Goal: Information Seeking & Learning: Learn about a topic

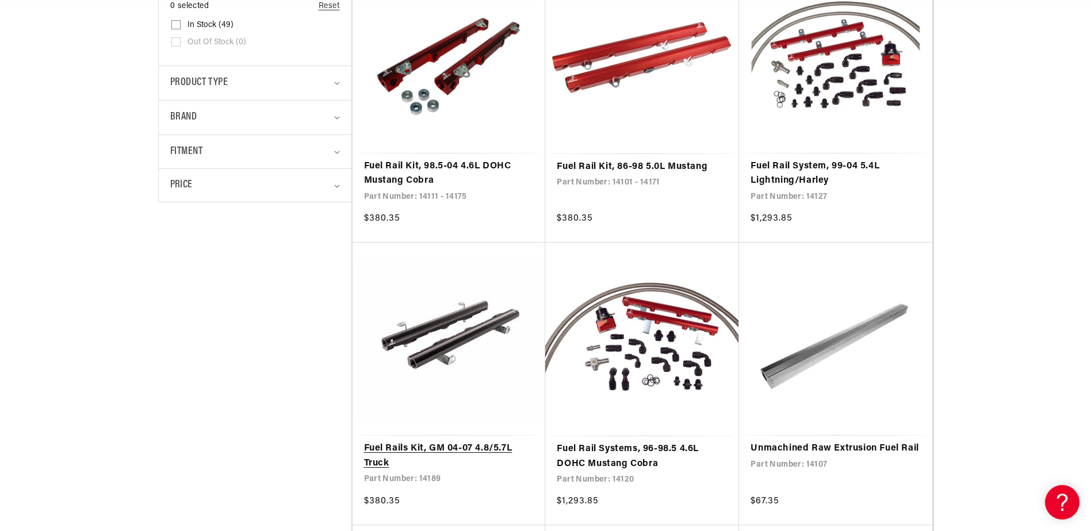
scroll to position [345, 0]
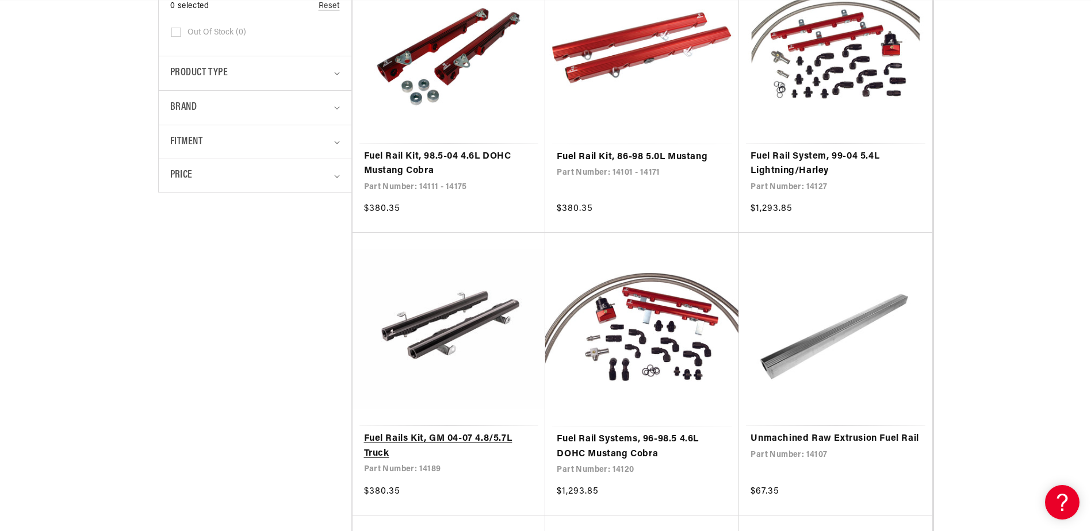
click at [451, 432] on link "Fuel Rails Kit, GM 04-07 4.8/5.7L Truck" at bounding box center [449, 446] width 170 height 29
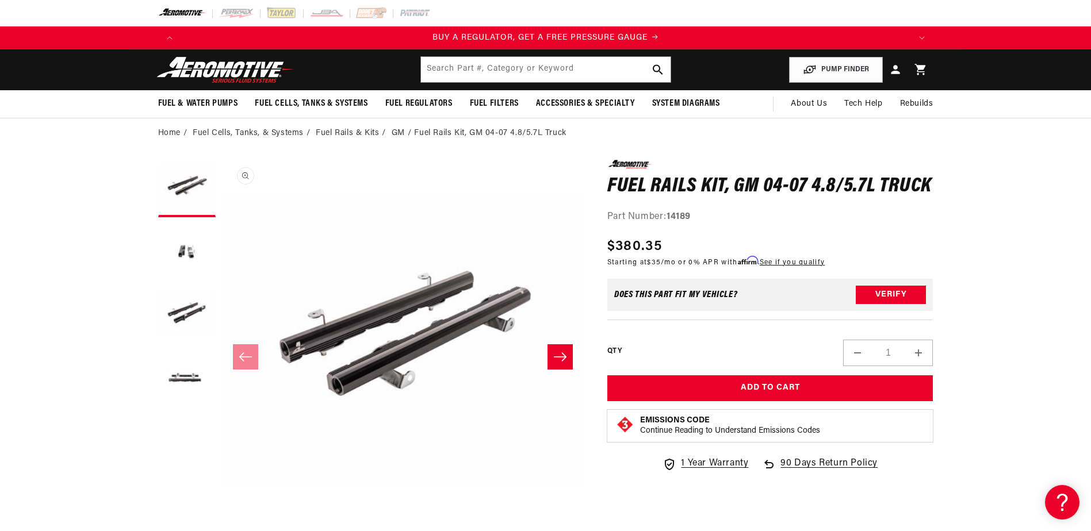
scroll to position [1, 0]
click at [882, 298] on button "Verify" at bounding box center [891, 295] width 70 height 18
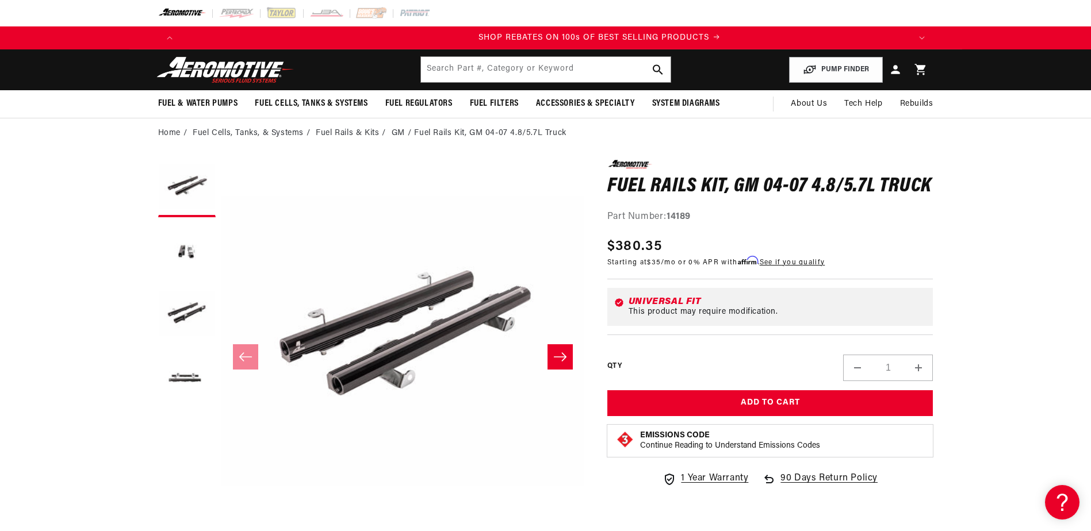
scroll to position [0, 1458]
click at [556, 356] on icon "Slide right" at bounding box center [560, 357] width 14 height 12
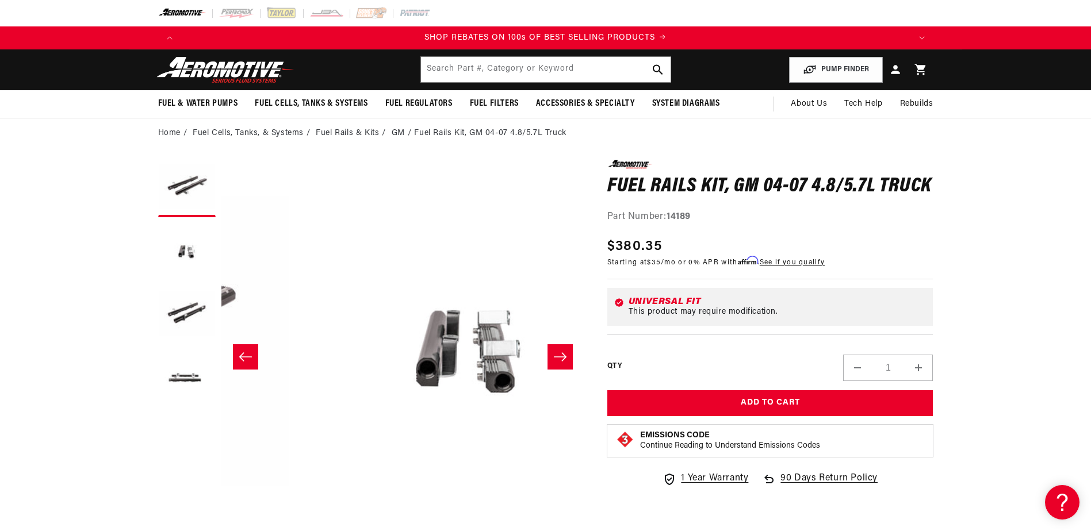
scroll to position [1, 363]
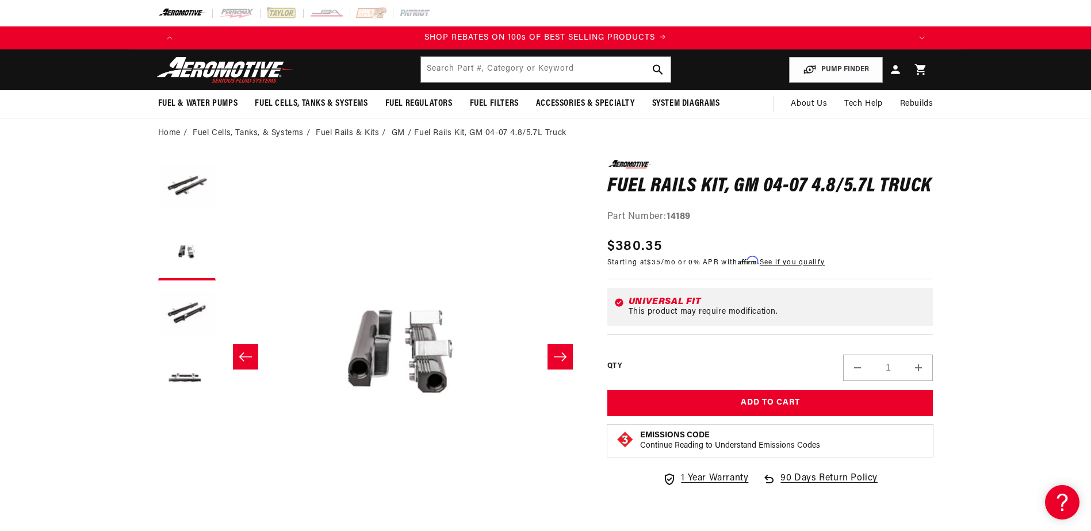
click at [556, 356] on icon "Slide right" at bounding box center [560, 357] width 14 height 12
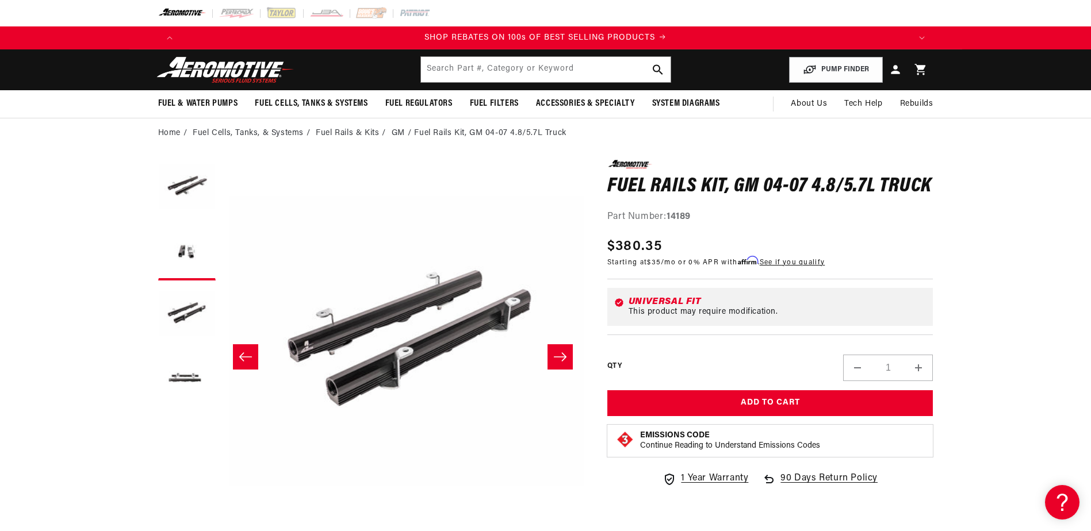
scroll to position [1, 726]
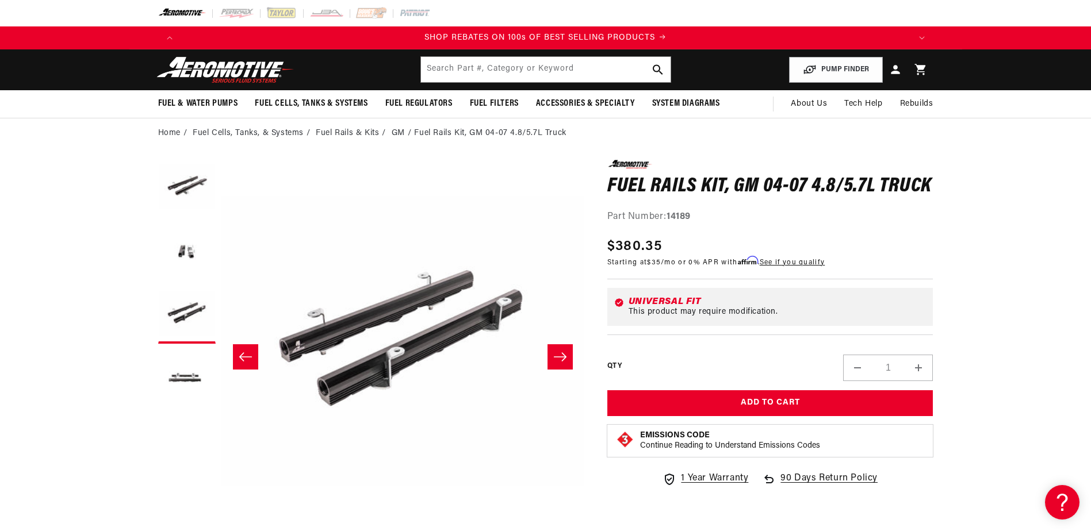
click at [556, 356] on icon "Slide right" at bounding box center [560, 357] width 14 height 12
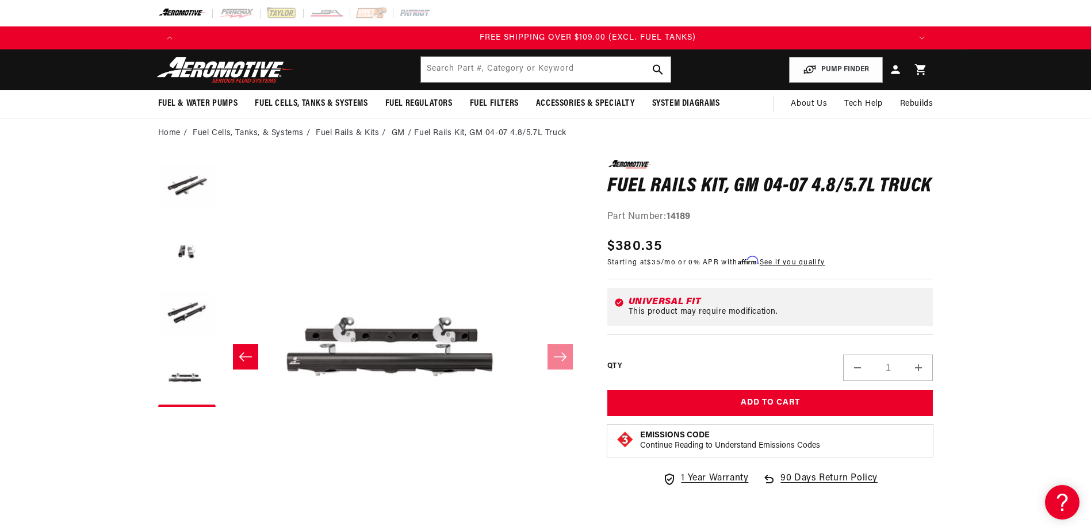
scroll to position [0, 2188]
click at [199, 187] on button "Load image 1 in gallery view" at bounding box center [187, 189] width 58 height 58
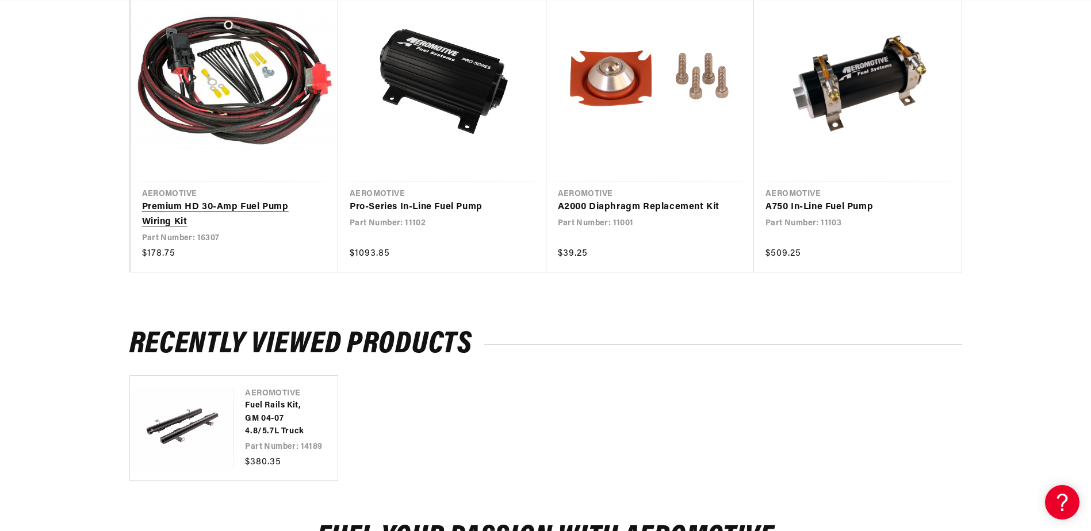
scroll to position [0, 1506]
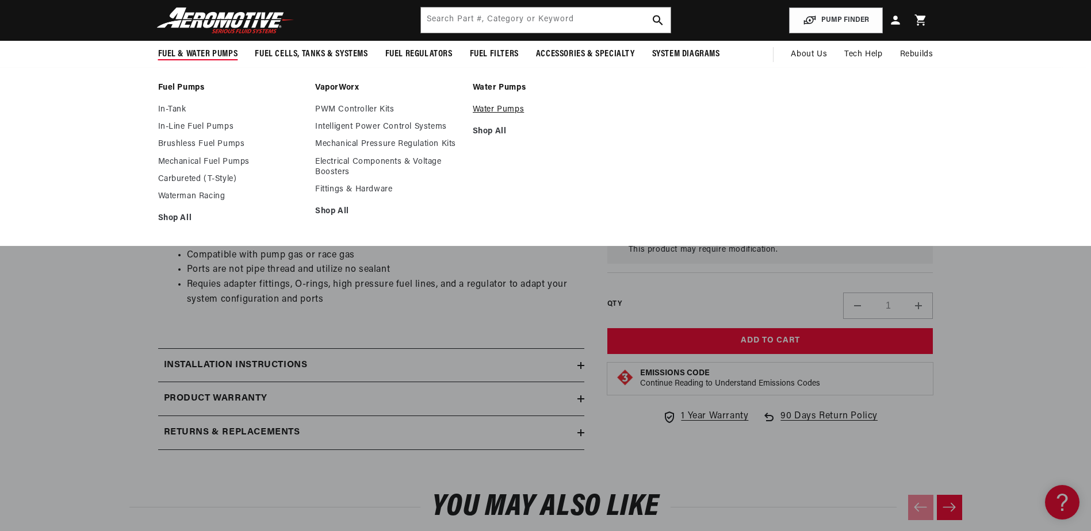
click at [507, 108] on link "Water Pumps" at bounding box center [546, 110] width 146 height 10
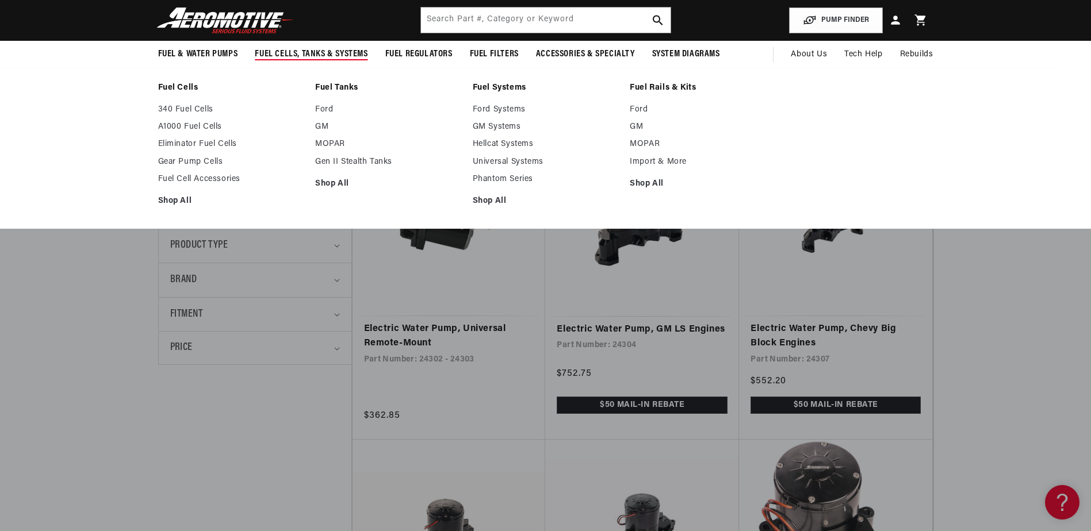
scroll to position [0, 2188]
click at [493, 127] on link "GM Systems" at bounding box center [546, 127] width 146 height 10
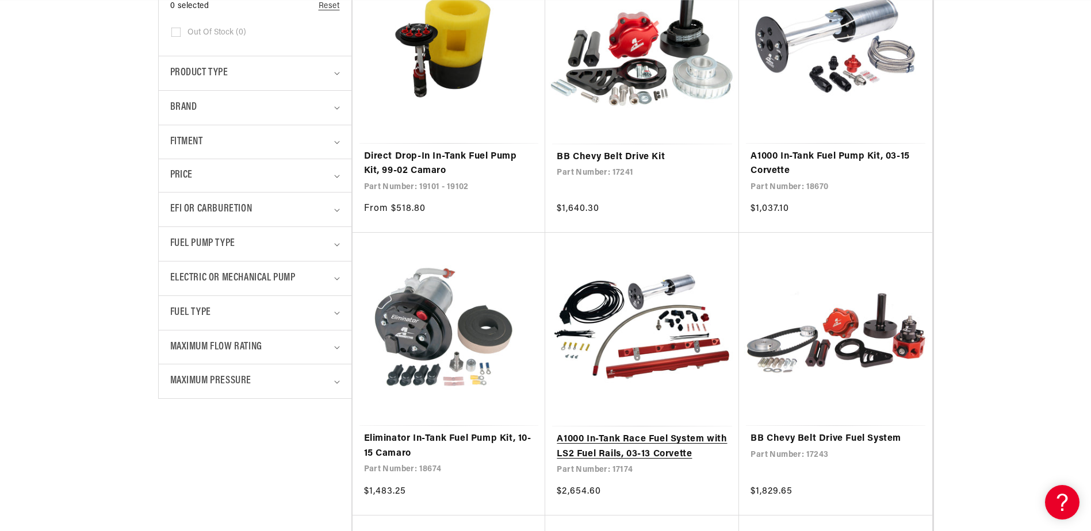
scroll to position [0, 729]
click at [623, 452] on link "A1000 In-Tank Race Fuel System with LS2 Fuel Rails, 03-13 Corvette" at bounding box center [642, 446] width 171 height 29
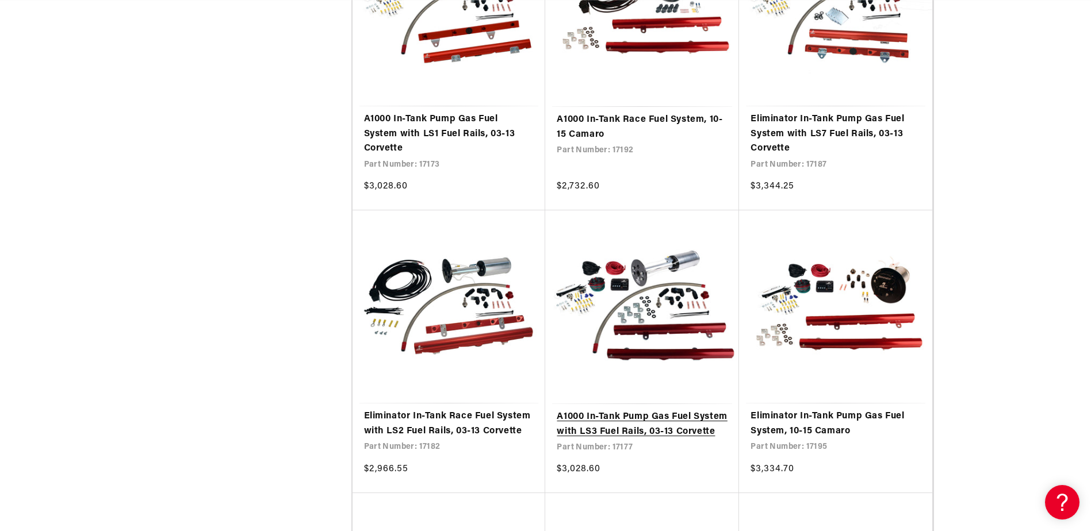
scroll to position [0, 0]
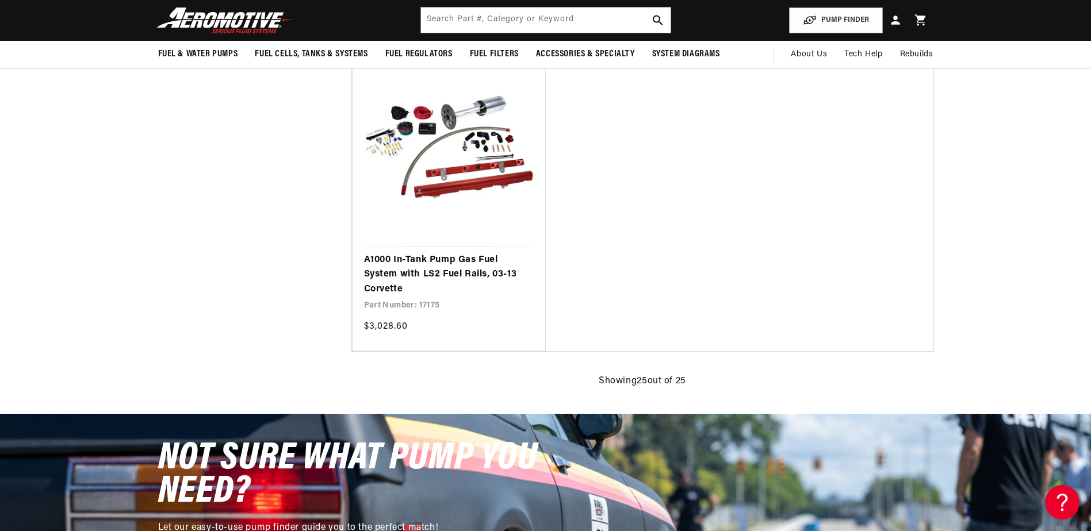
scroll to position [2530, 0]
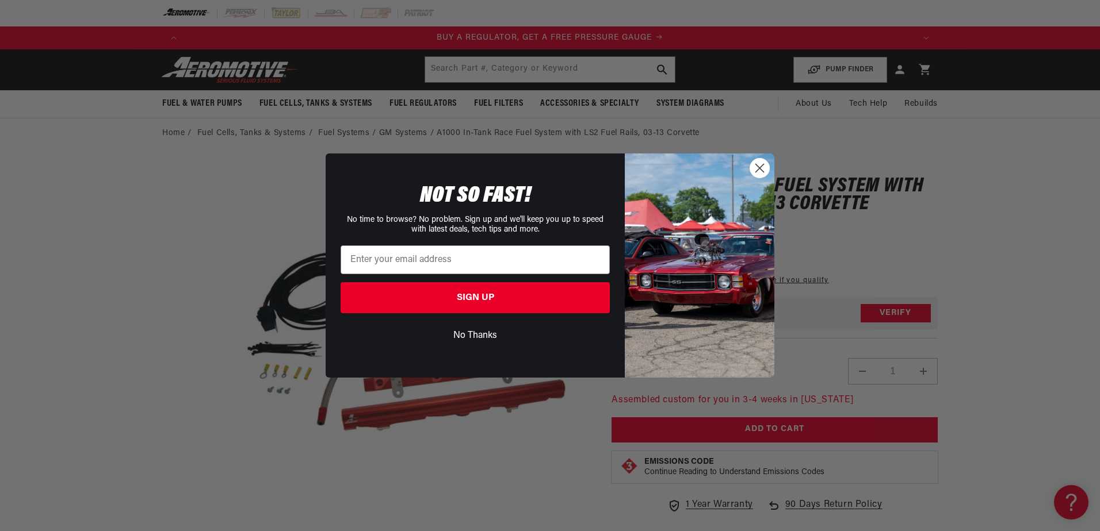
click at [756, 171] on circle "Close dialog" at bounding box center [759, 168] width 19 height 19
